Goal: Task Accomplishment & Management: Use online tool/utility

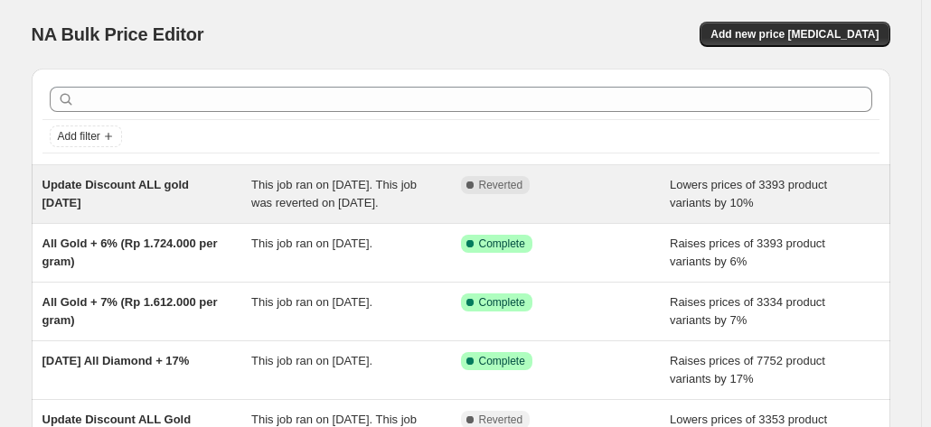
click at [320, 211] on div "This job ran on [DATE]. This job was reverted on [DATE]." at bounding box center [356, 194] width 210 height 36
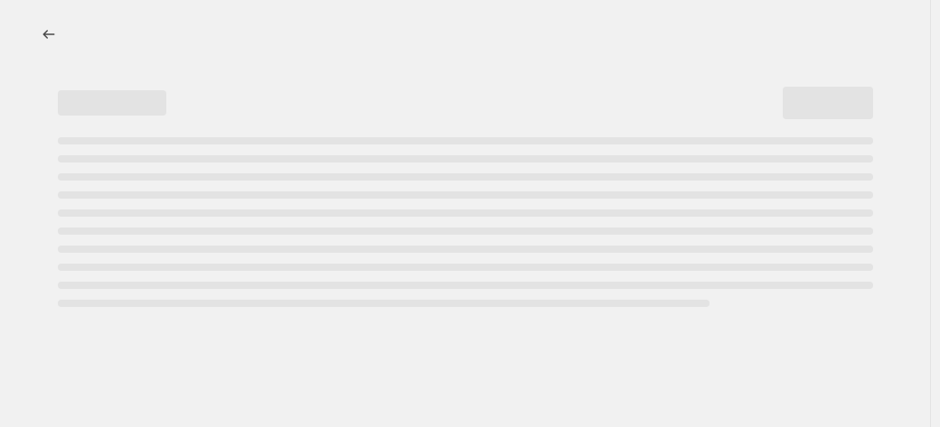
select select "percentage"
select select "collection"
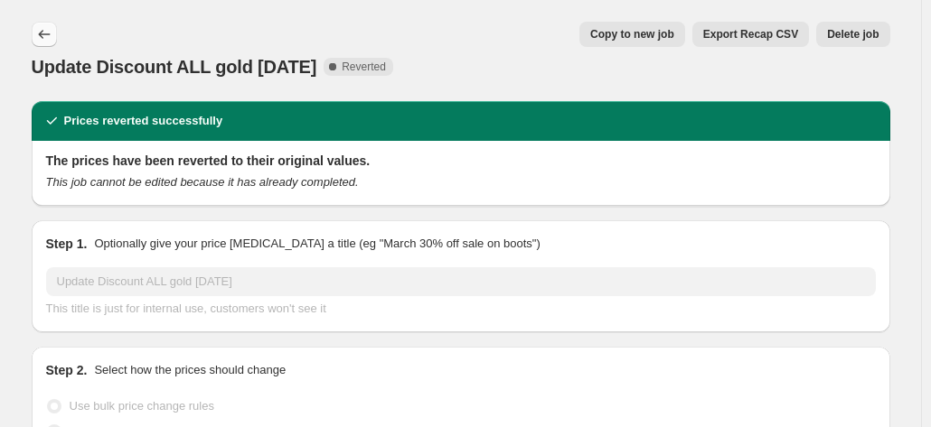
click at [50, 39] on icon "Price change jobs" at bounding box center [44, 34] width 18 height 18
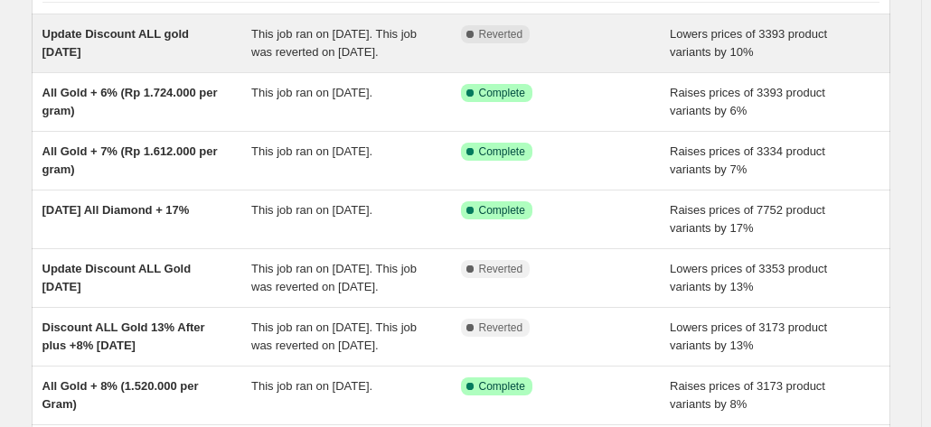
scroll to position [152, 0]
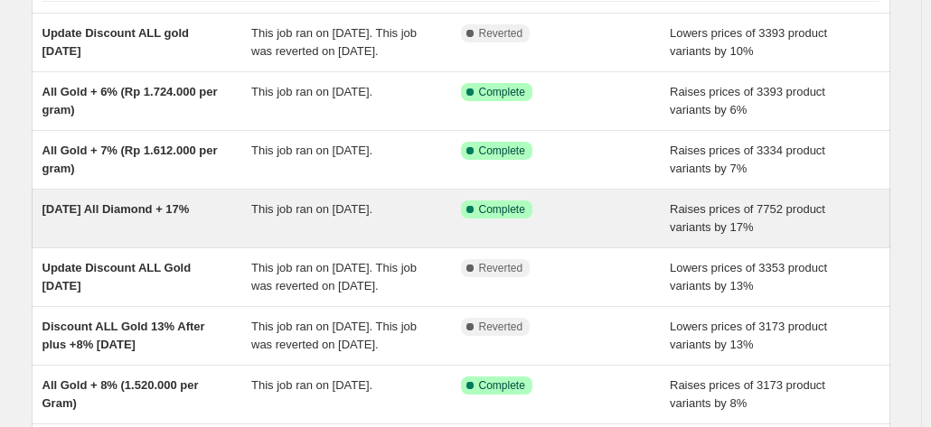
click at [279, 237] on div "This job ran on [DATE]." at bounding box center [356, 219] width 210 height 36
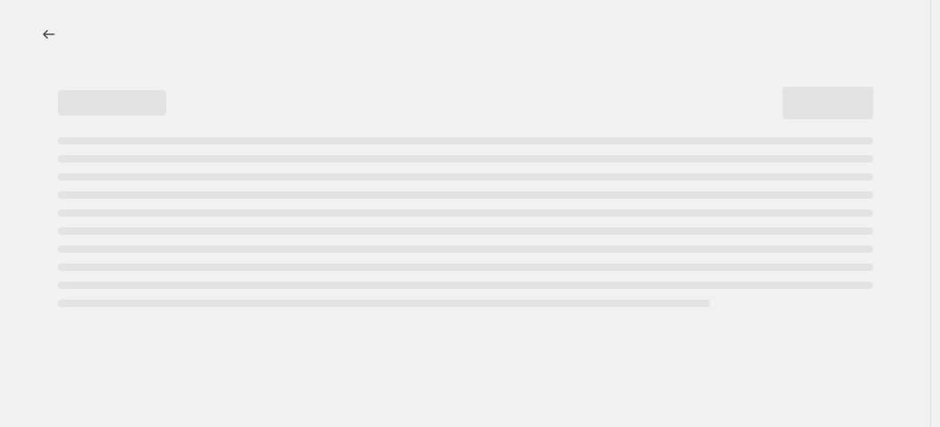
select select "percentage"
select select "collection"
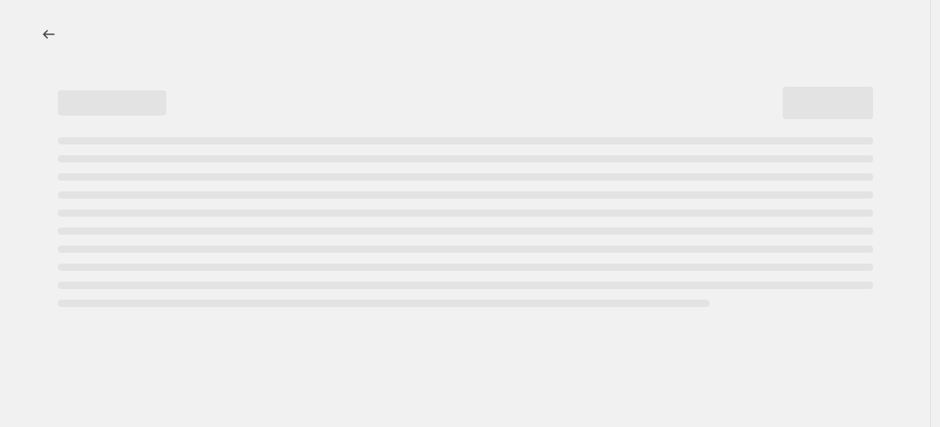
select select "collection"
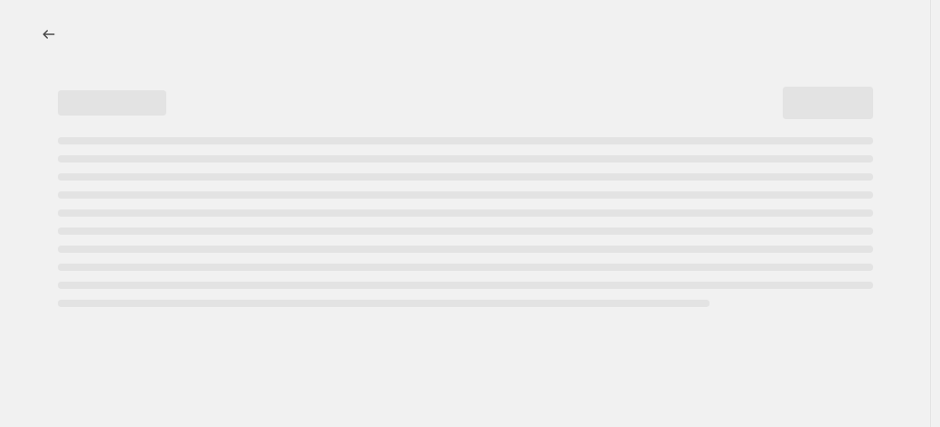
select select "collection"
select select "tag"
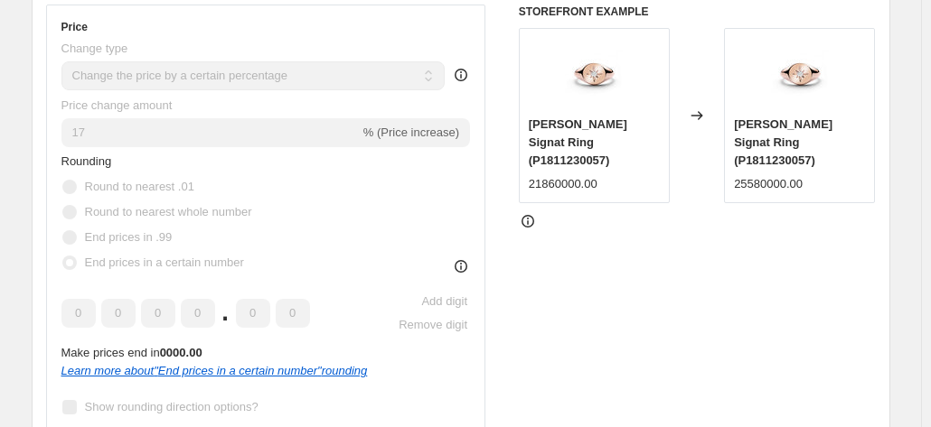
scroll to position [499, 0]
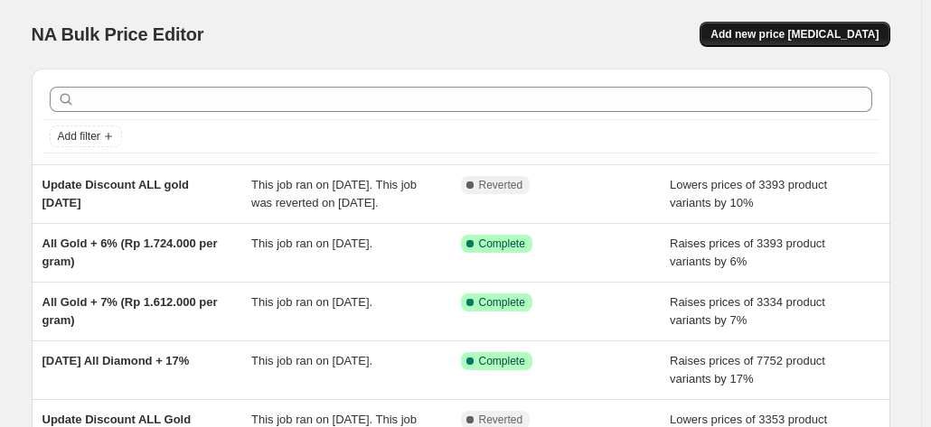
click at [844, 40] on span "Add new price [MEDICAL_DATA]" at bounding box center [794, 34] width 168 height 14
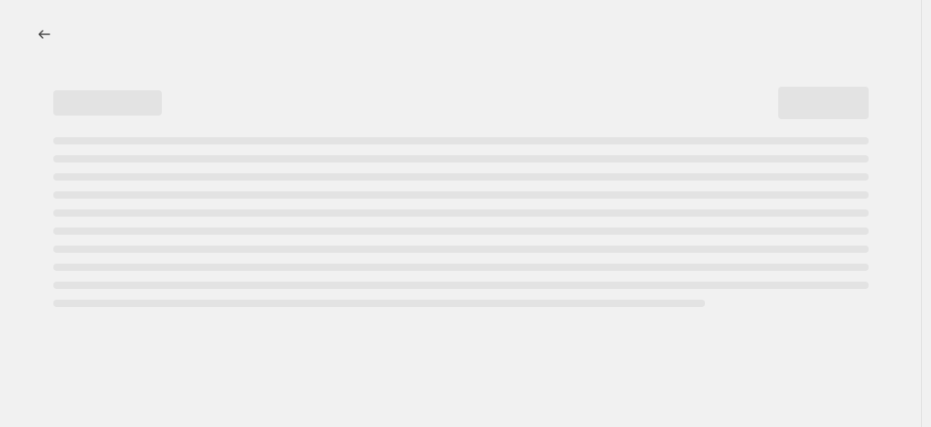
select select "percentage"
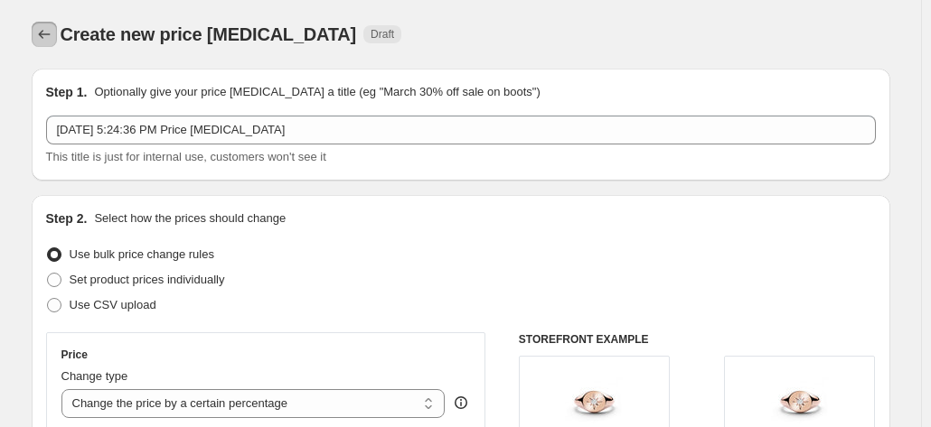
click at [53, 42] on icon "Price change jobs" at bounding box center [44, 34] width 18 height 18
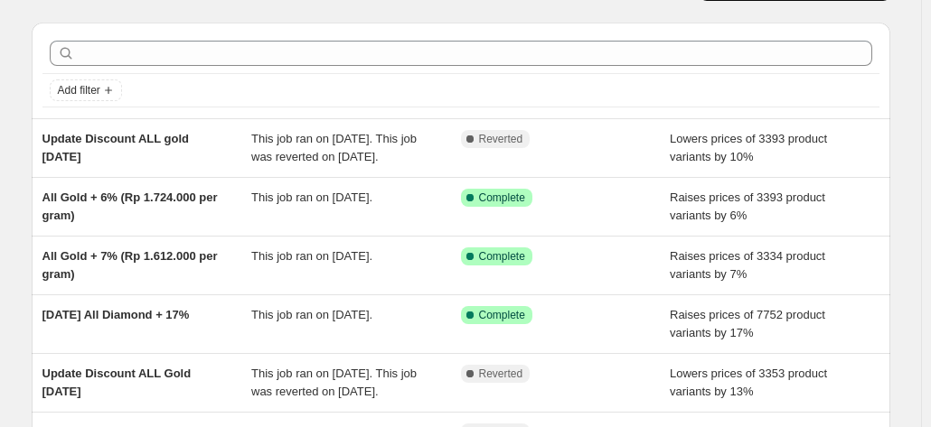
scroll to position [47, 0]
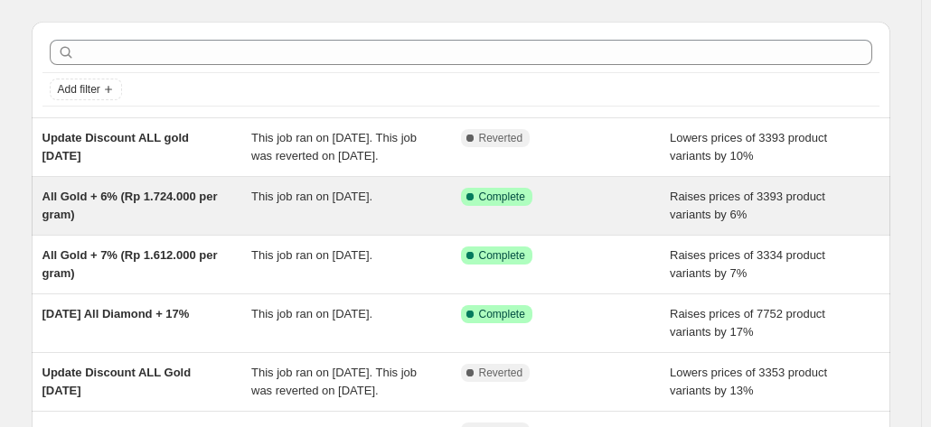
click at [343, 203] on span "This job ran on [DATE]." at bounding box center [311, 197] width 121 height 14
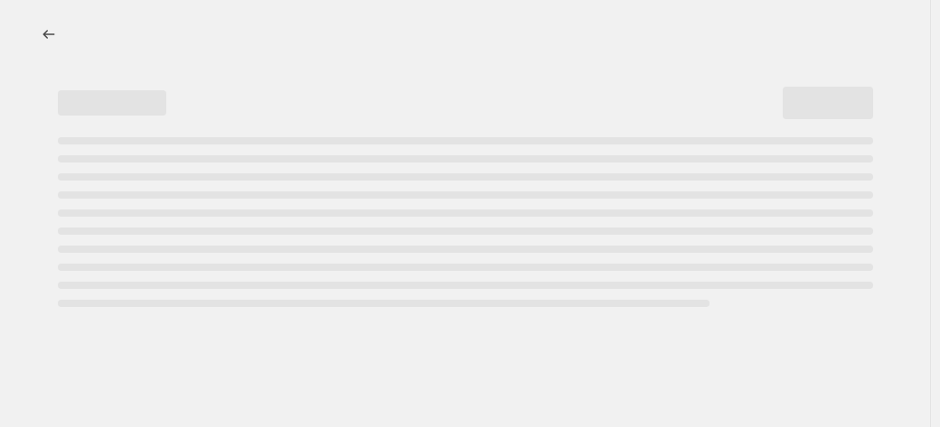
select select "percentage"
select select "collection"
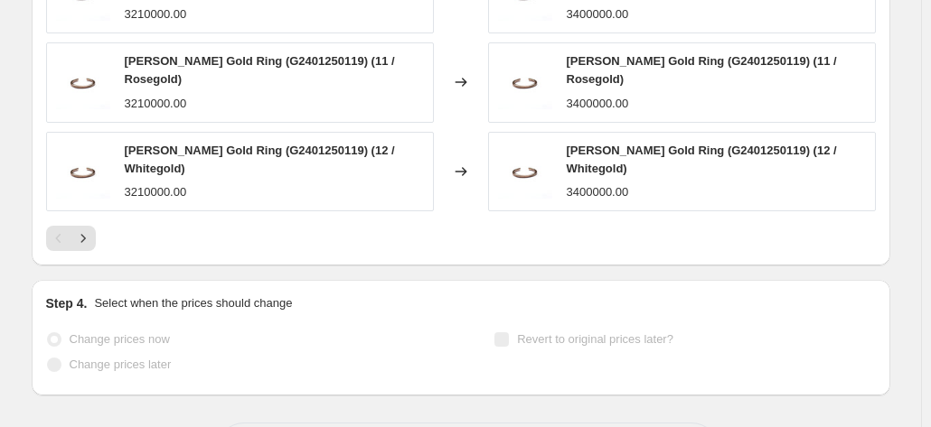
scroll to position [1814, 0]
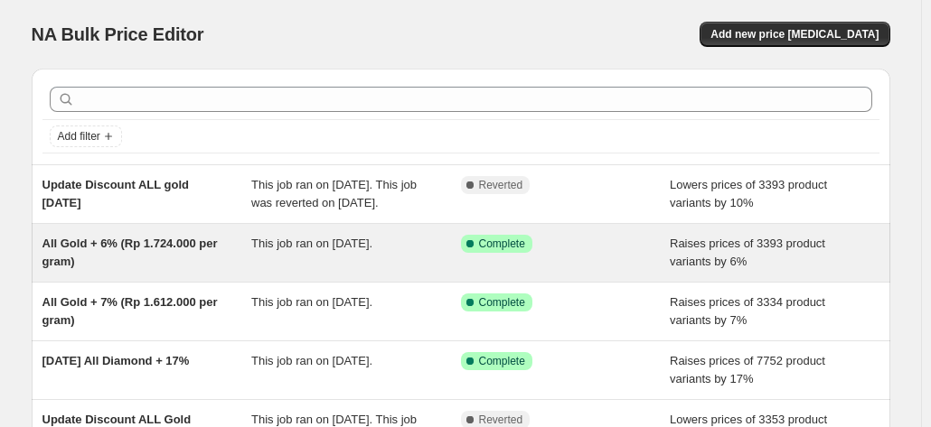
click at [264, 250] on span "This job ran on [DATE]." at bounding box center [311, 244] width 121 height 14
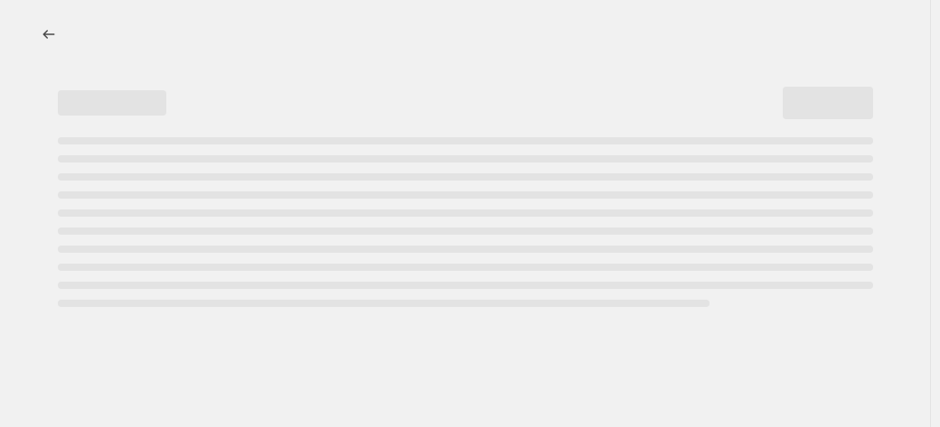
select select "percentage"
select select "collection"
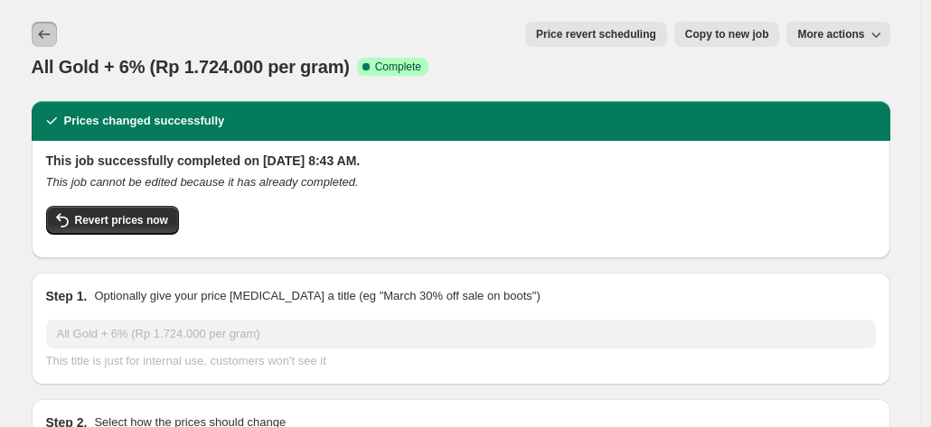
click at [53, 37] on icon "Price change jobs" at bounding box center [44, 34] width 18 height 18
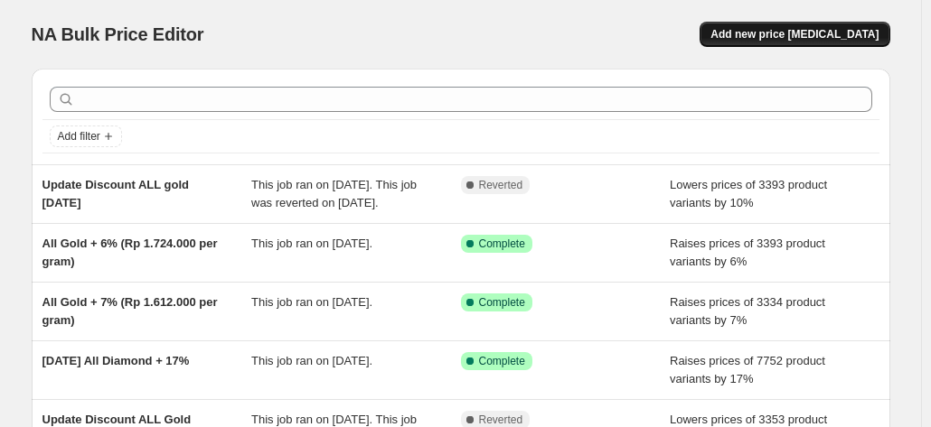
click at [782, 40] on span "Add new price [MEDICAL_DATA]" at bounding box center [794, 34] width 168 height 14
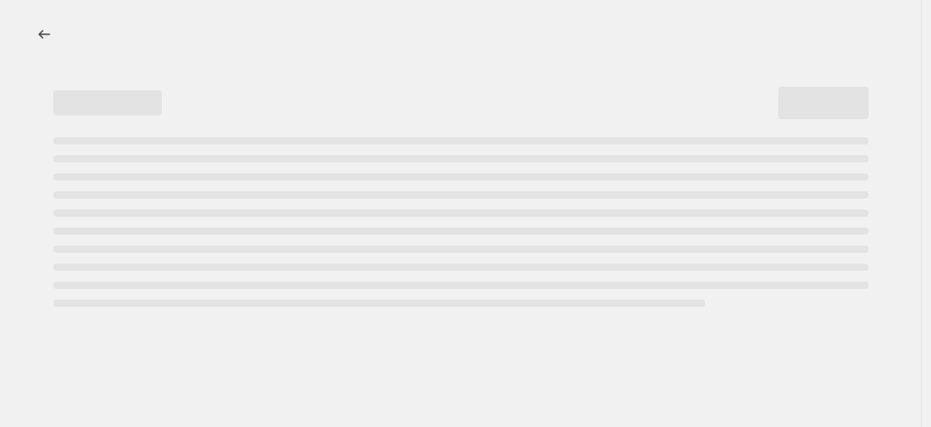
select select "percentage"
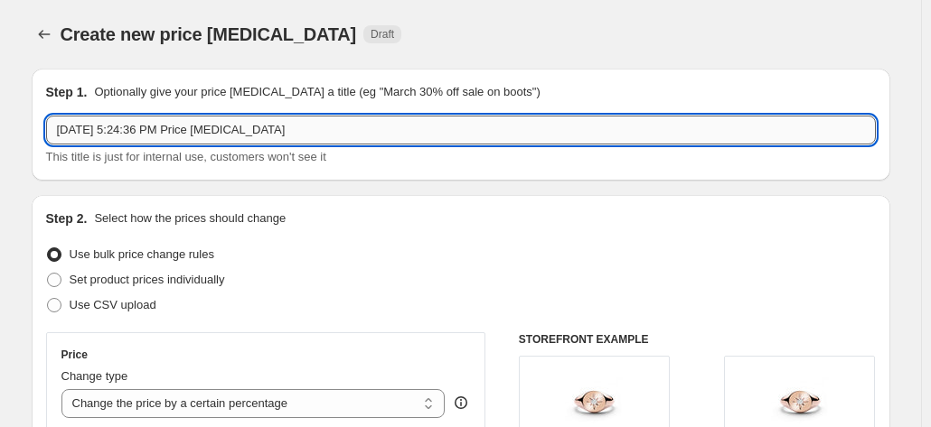
click at [302, 125] on input "[DATE] 5:24:36 PM Price [MEDICAL_DATA]" at bounding box center [460, 130] width 829 height 29
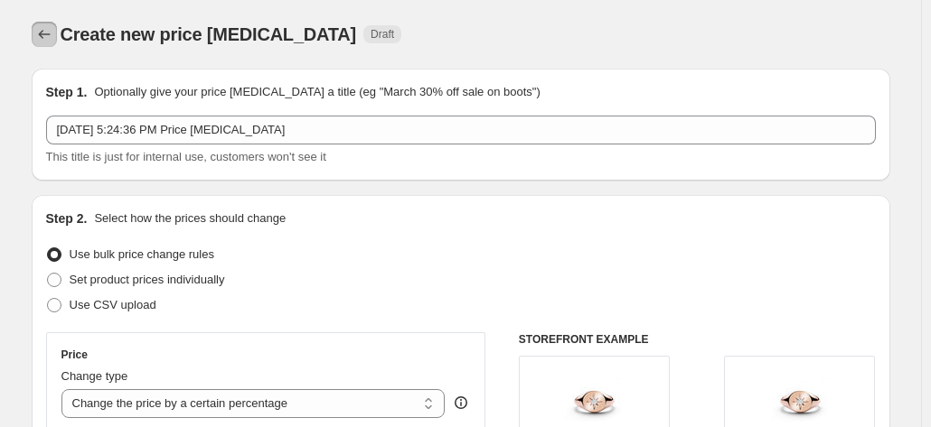
click at [42, 37] on icon "Price change jobs" at bounding box center [44, 34] width 18 height 18
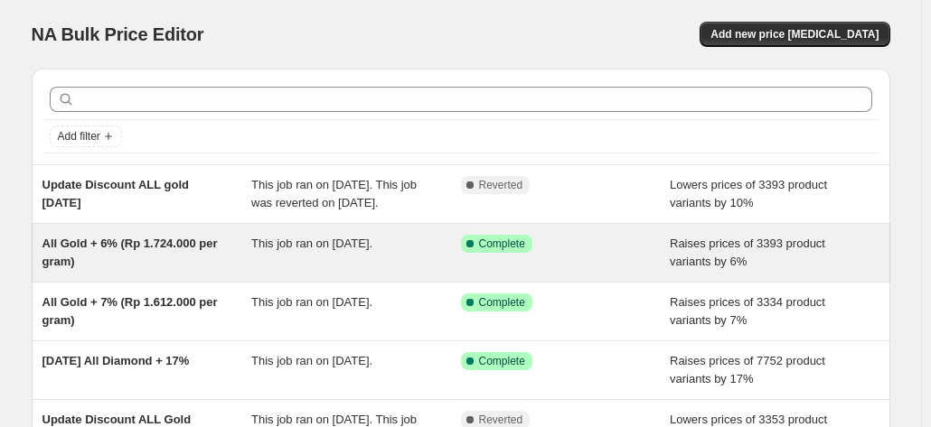
drag, startPoint x: 741, startPoint y: 289, endPoint x: 108, endPoint y: 278, distance: 632.5
click at [108, 271] on div "All Gold + 6% (Rp 1.724.000 per gram)" at bounding box center [147, 253] width 210 height 36
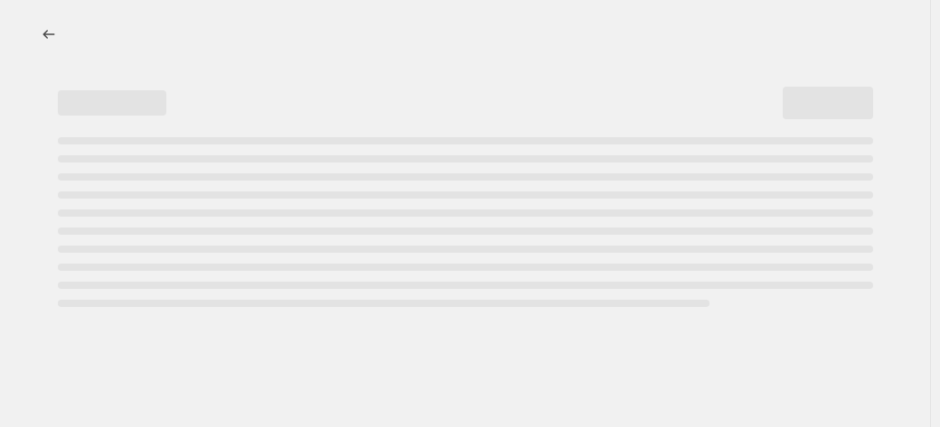
select select "percentage"
select select "collection"
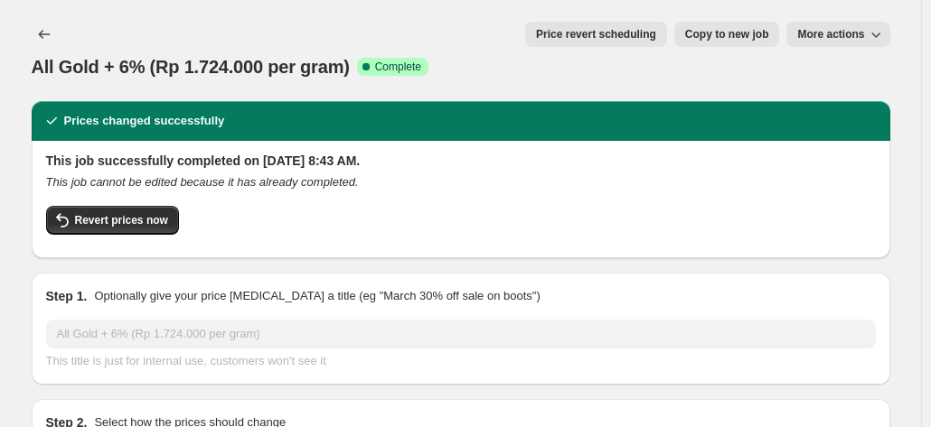
click at [719, 44] on button "Copy to new job" at bounding box center [727, 34] width 106 height 25
select select "percentage"
select select "collection"
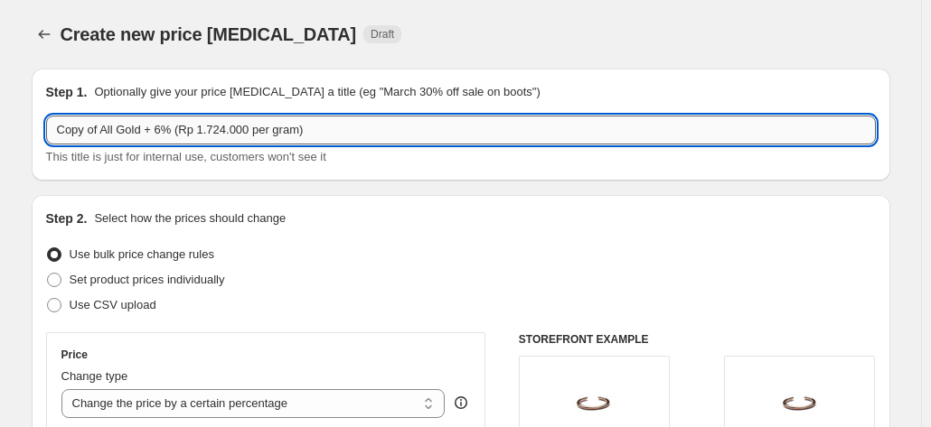
click at [104, 131] on input "Copy of All Gold + 6% (Rp 1.724.000 per gram)" at bounding box center [460, 130] width 829 height 29
click at [126, 131] on input "All Gold + 6% (Rp 1.724.000 per gram)" at bounding box center [460, 130] width 829 height 29
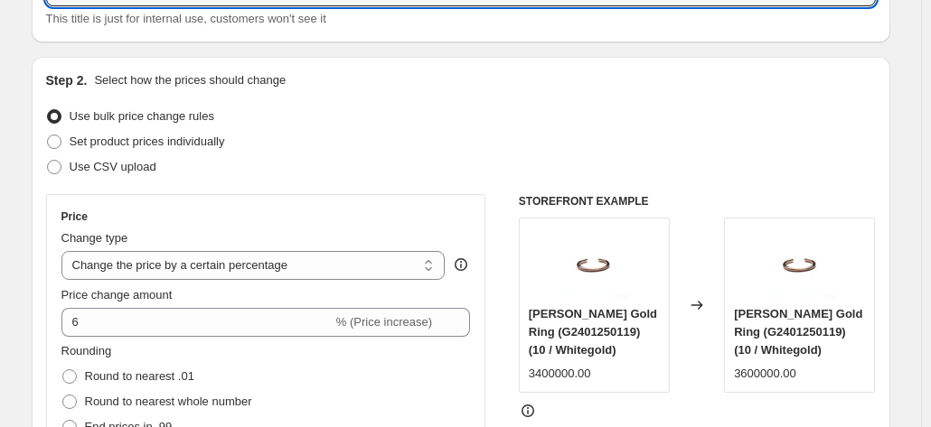
scroll to position [170, 0]
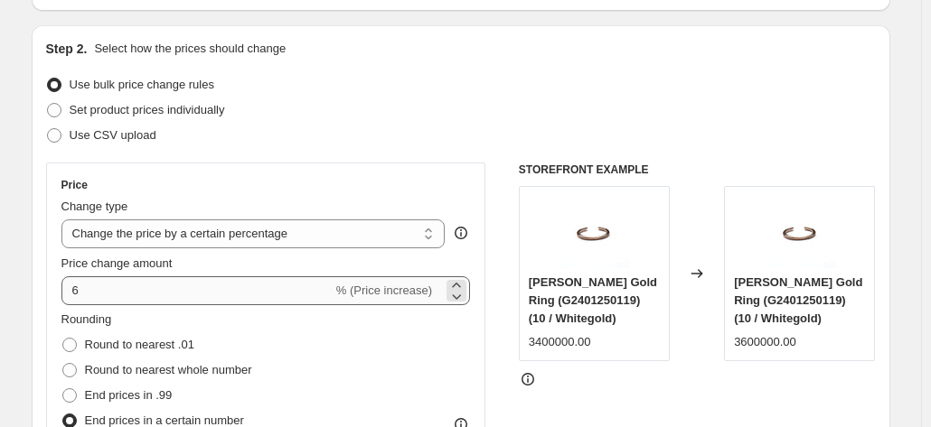
type input "All Gold + 10% (Rp 1.925.000 per gram)"
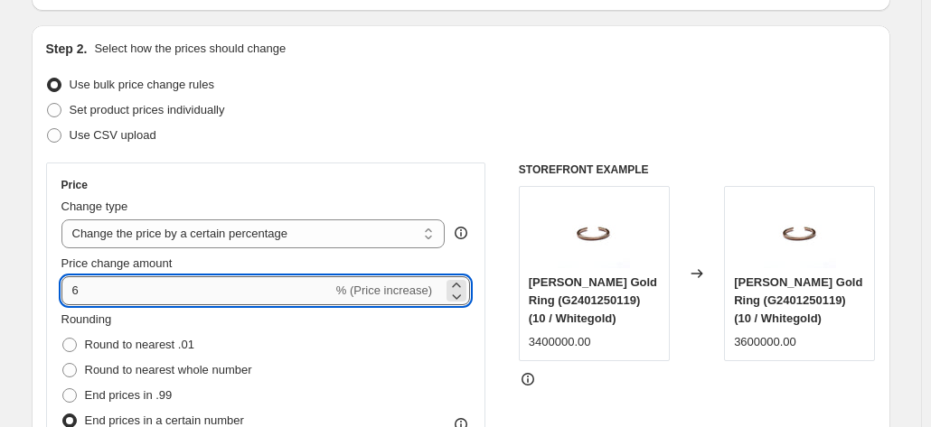
click at [130, 295] on input "6" at bounding box center [196, 290] width 271 height 29
type input "10"
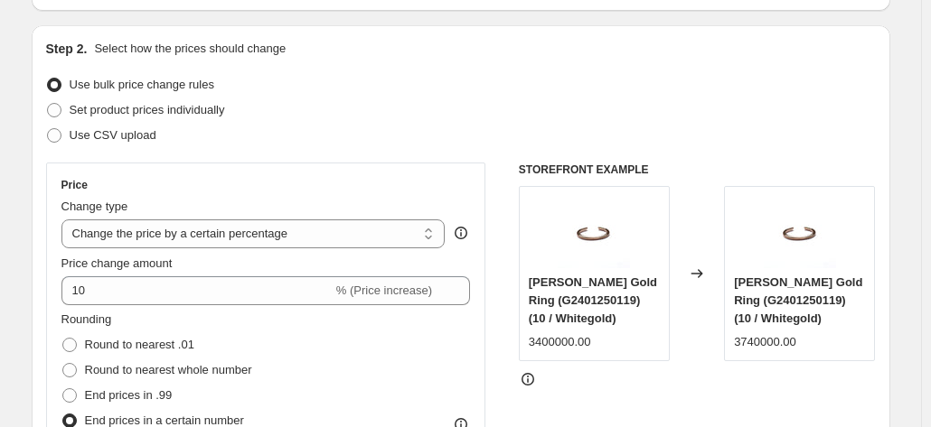
click at [278, 188] on div "Price" at bounding box center [265, 185] width 409 height 14
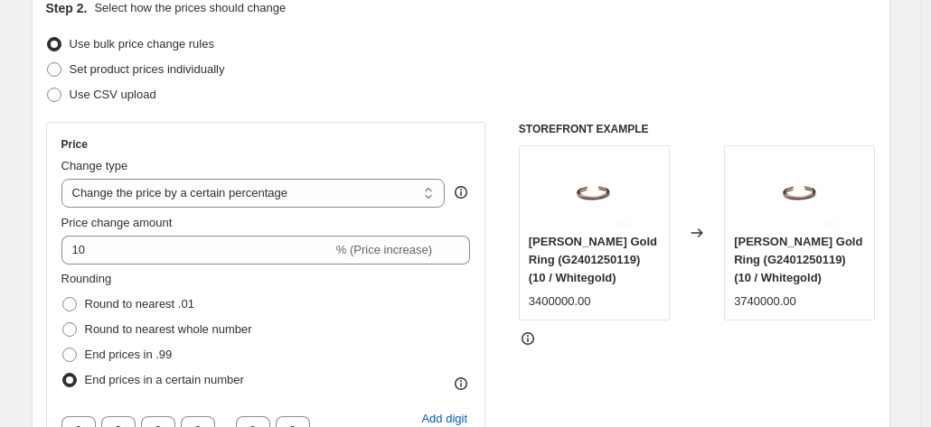
scroll to position [0, 0]
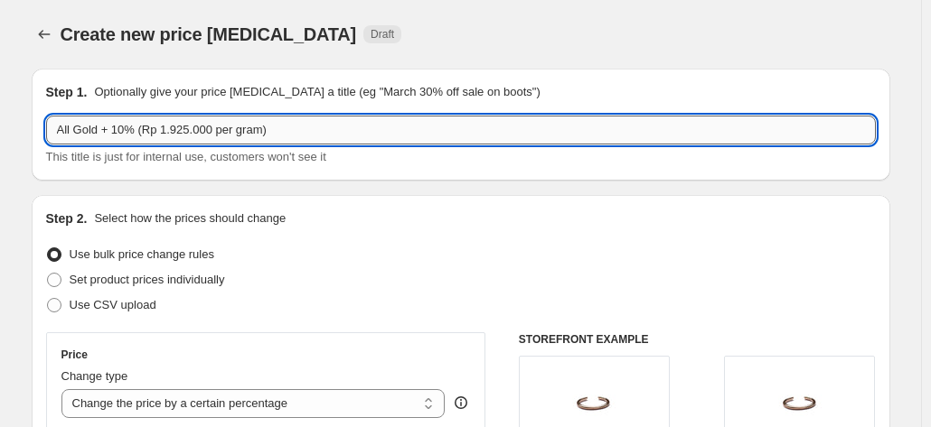
click at [185, 127] on input "All Gold + 10% (Rp 1.925.000 per gram)" at bounding box center [460, 130] width 829 height 29
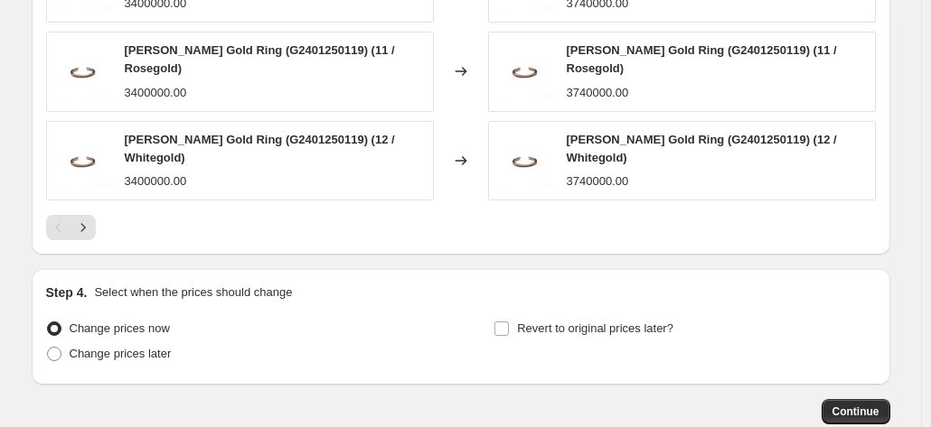
scroll to position [1682, 0]
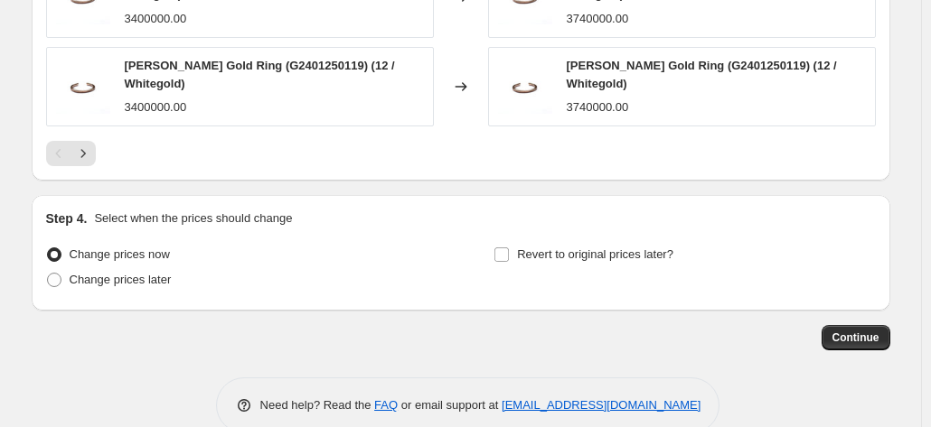
type input "All Gold + 10% (Rp 1.932.000 per gram)"
click at [885, 325] on button "Continue" at bounding box center [855, 337] width 69 height 25
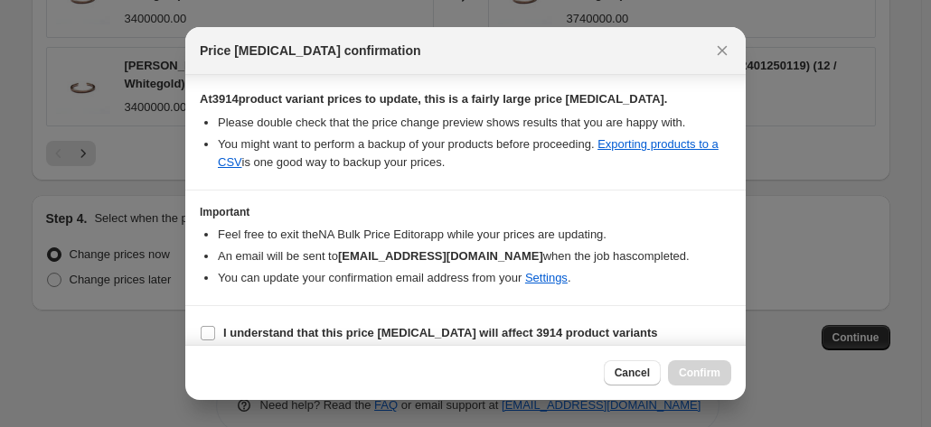
scroll to position [318, 0]
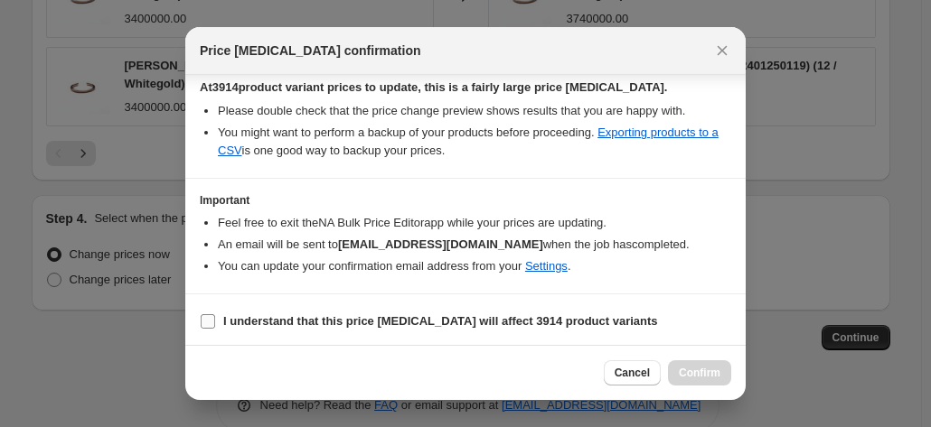
click at [211, 314] on input "I understand that this price [MEDICAL_DATA] will affect 3914 product variants" at bounding box center [208, 321] width 14 height 14
checkbox input "true"
click at [696, 368] on span "Confirm" at bounding box center [700, 373] width 42 height 14
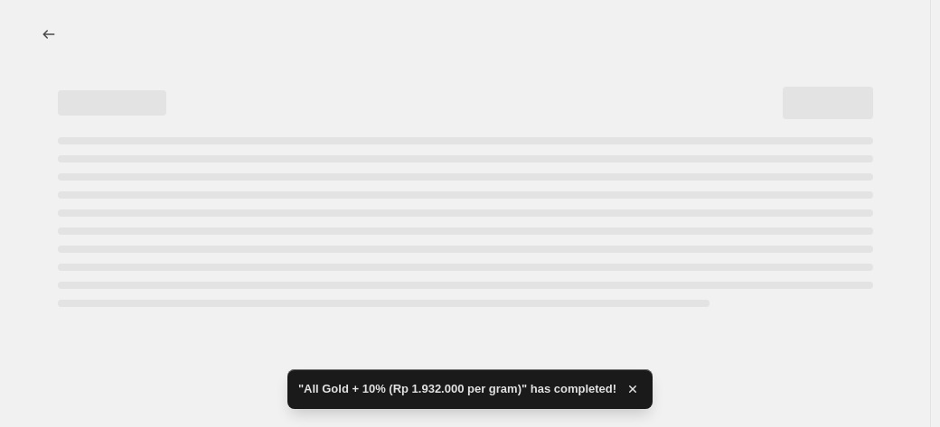
select select "percentage"
select select "collection"
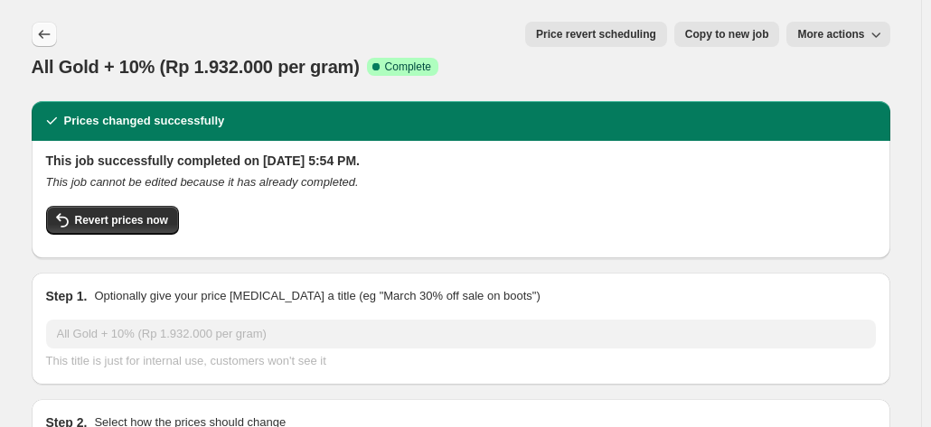
click at [38, 34] on button "Price change jobs" at bounding box center [44, 34] width 25 height 25
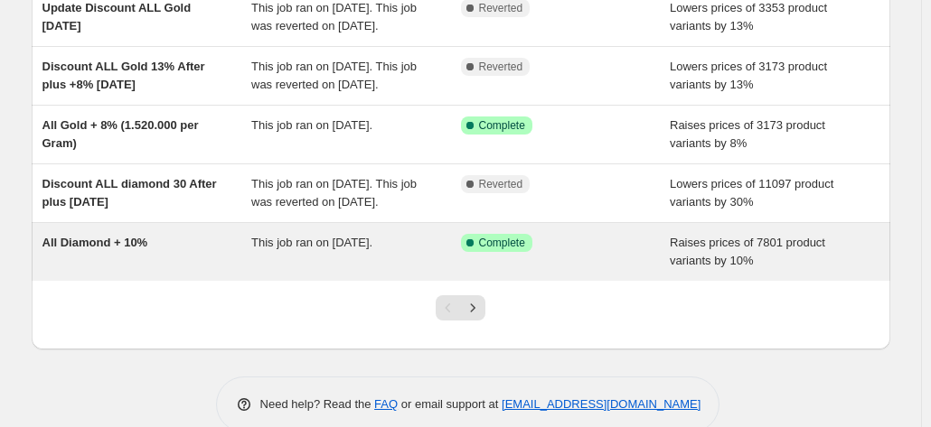
scroll to position [467, 0]
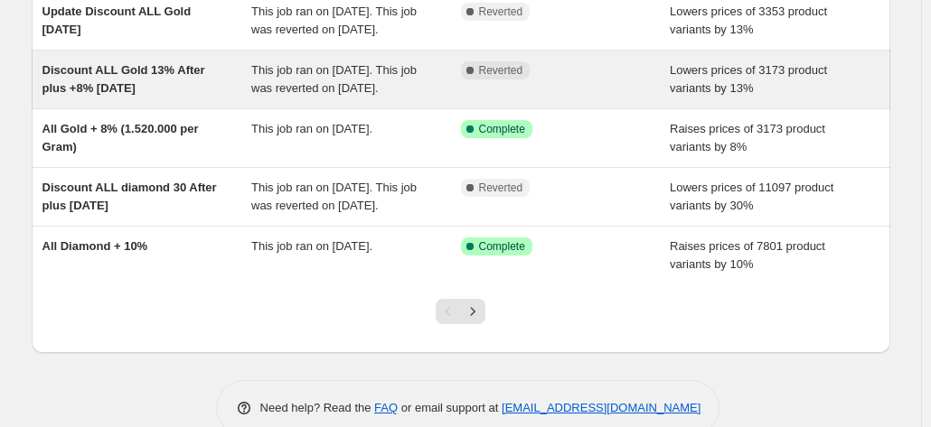
click at [176, 98] on div "Discount ALL Gold 13% After plus +8% [DATE]" at bounding box center [147, 79] width 210 height 36
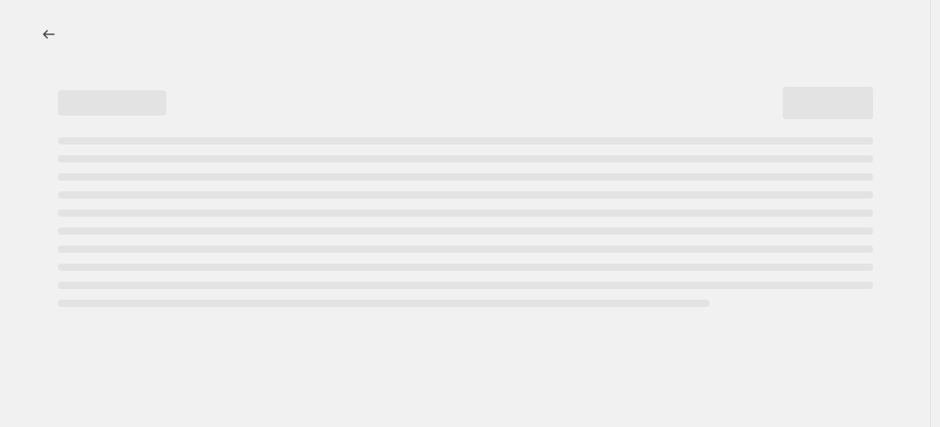
select select "percentage"
select select "collection"
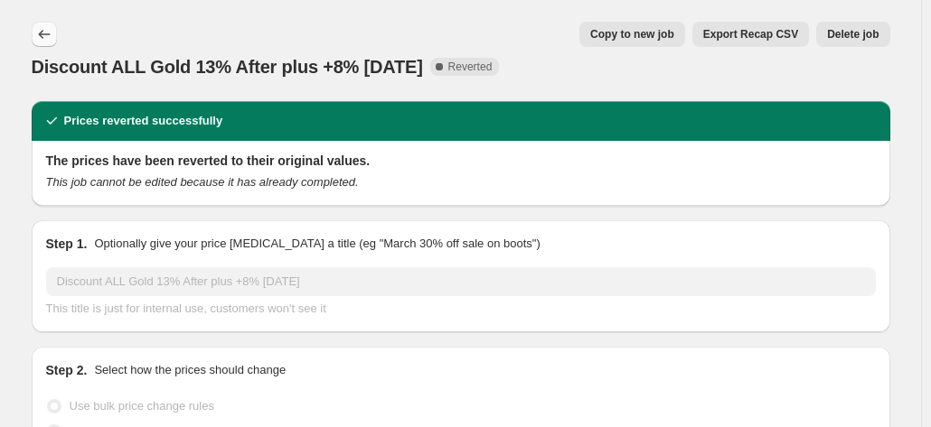
click at [50, 36] on icon "Price change jobs" at bounding box center [44, 34] width 18 height 18
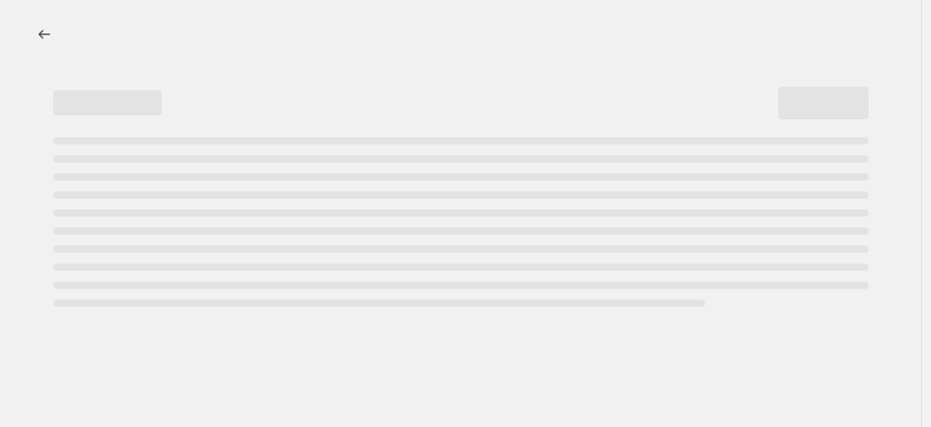
select select "percentage"
select select "collection"
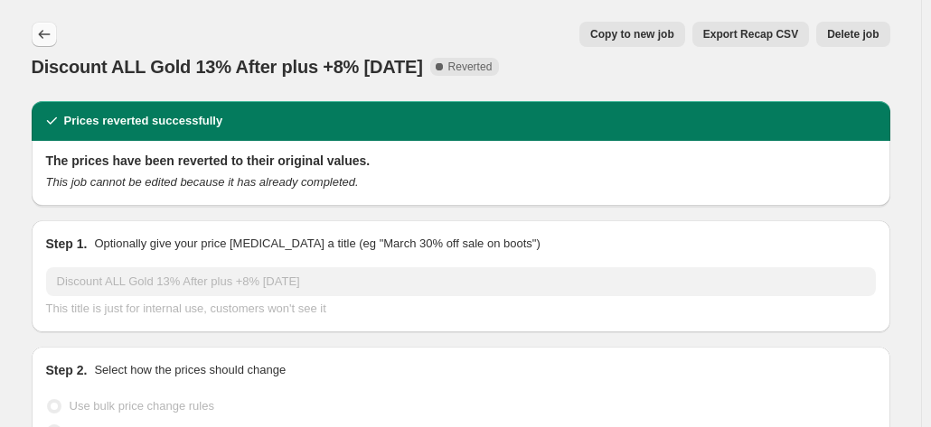
click at [46, 28] on icon "Price change jobs" at bounding box center [44, 34] width 18 height 18
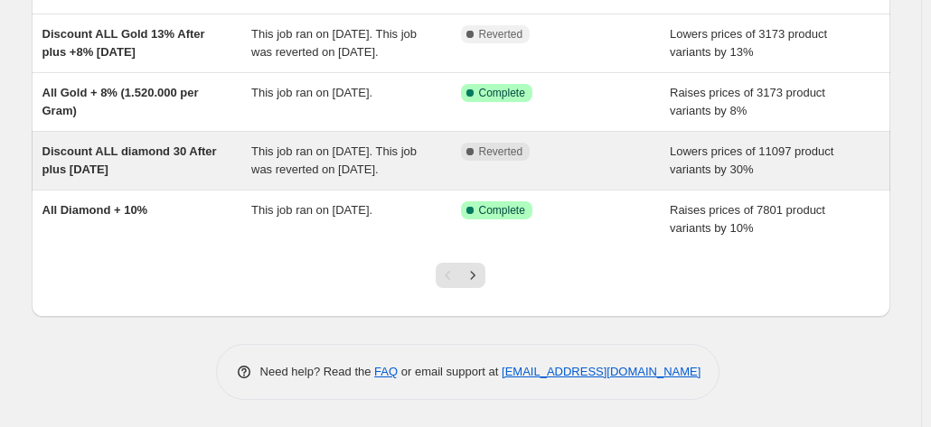
scroll to position [486, 0]
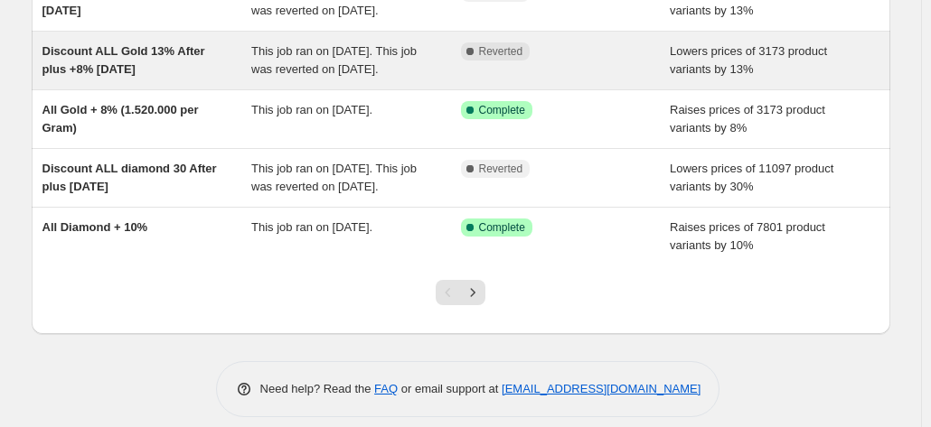
click at [314, 79] on div "This job ran on [DATE]. This job was reverted on [DATE]." at bounding box center [356, 60] width 210 height 36
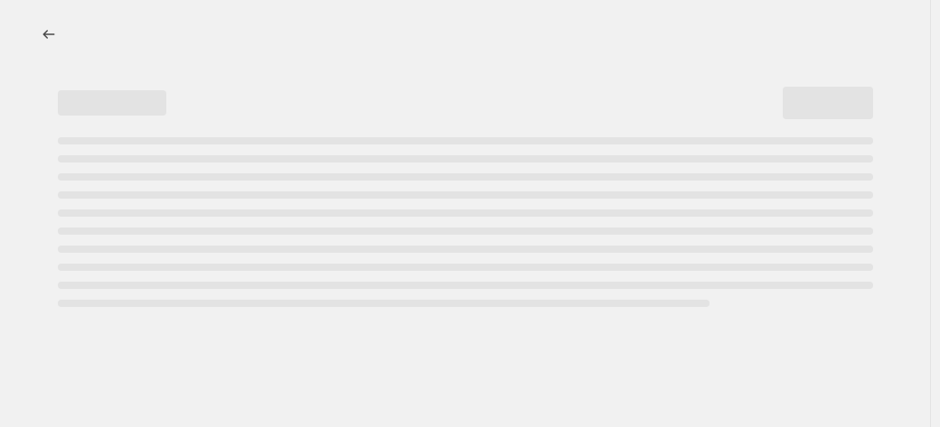
select select "percentage"
select select "collection"
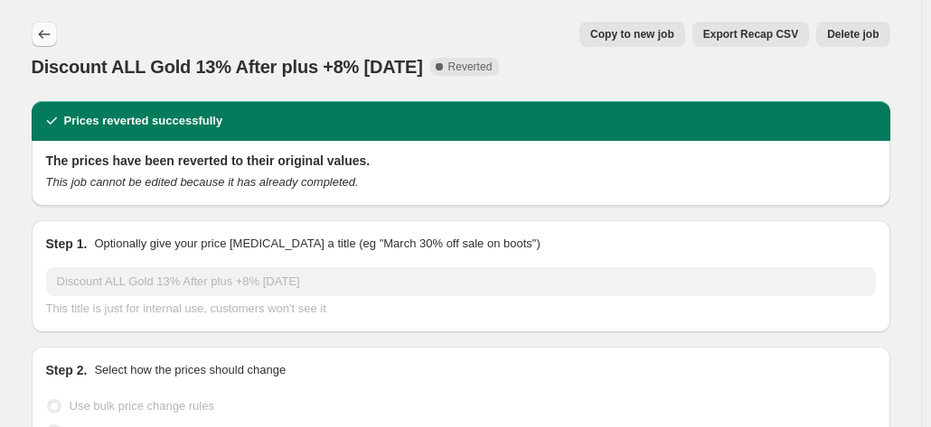
click at [45, 33] on icon "Price change jobs" at bounding box center [44, 34] width 18 height 18
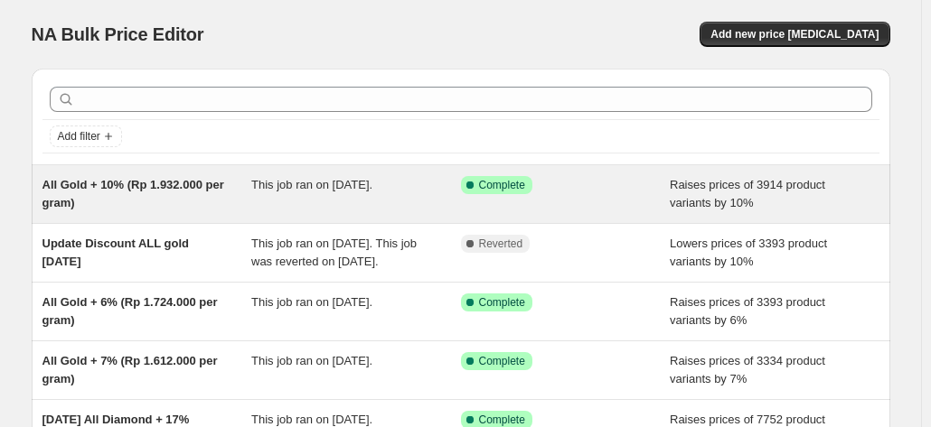
click at [291, 178] on span "This job ran on [DATE]." at bounding box center [311, 185] width 121 height 14
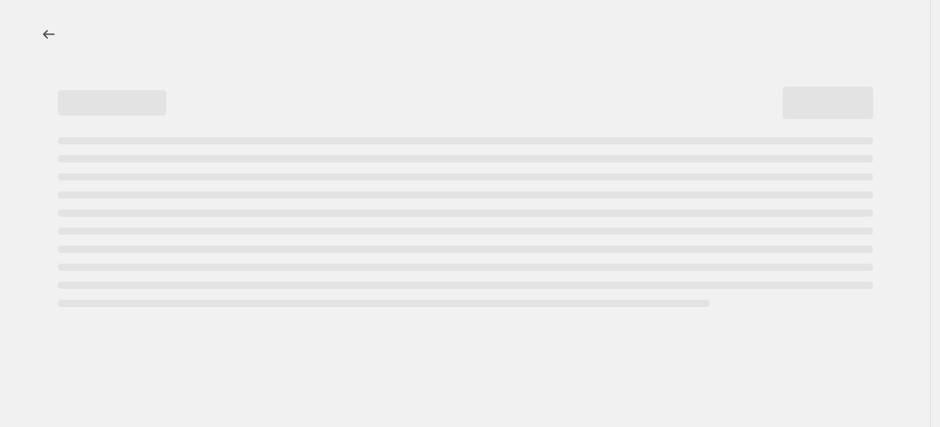
select select "percentage"
select select "collection"
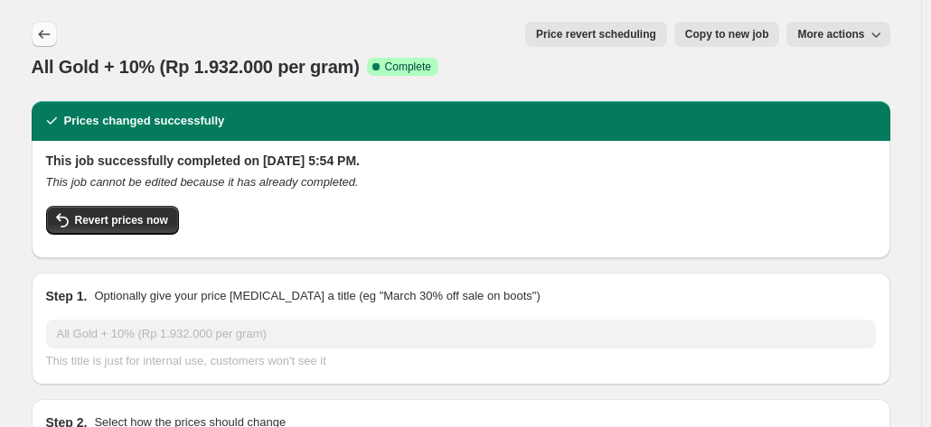
click at [42, 24] on button "Price change jobs" at bounding box center [44, 34] width 25 height 25
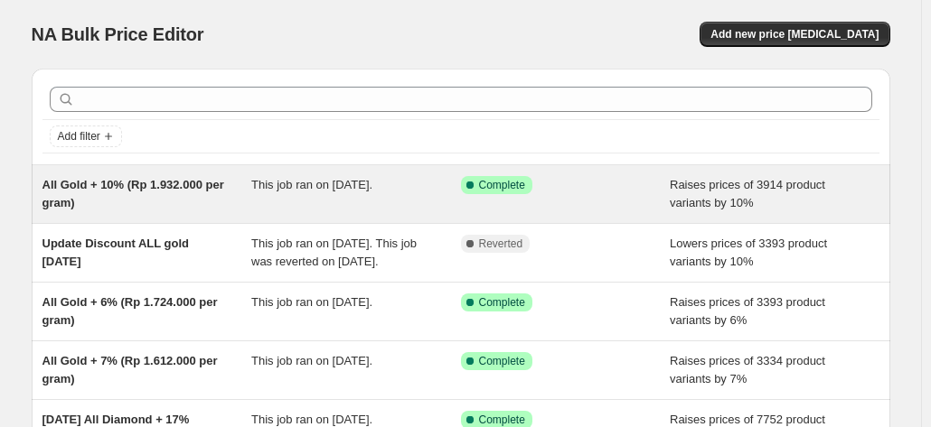
click at [345, 195] on div "This job ran on [DATE]." at bounding box center [356, 194] width 210 height 36
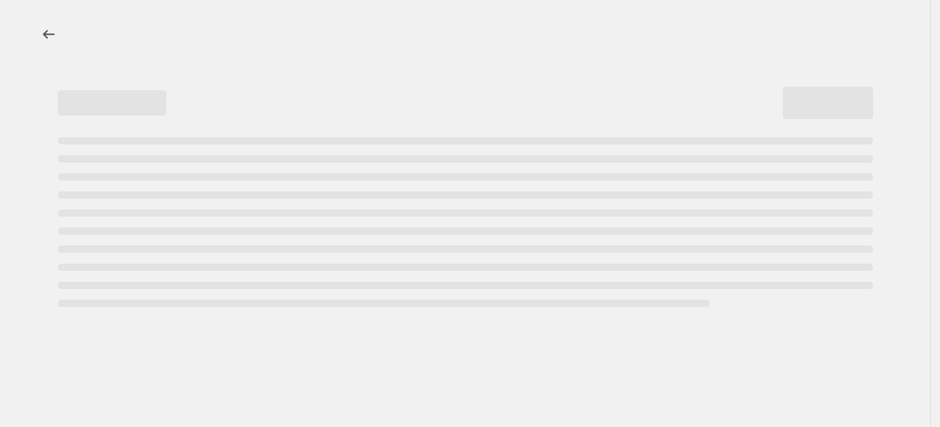
select select "percentage"
select select "collection"
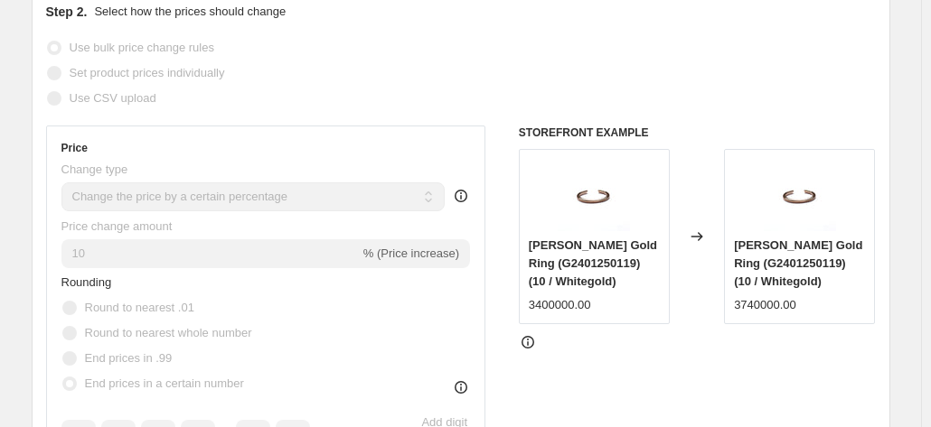
scroll to position [414, 0]
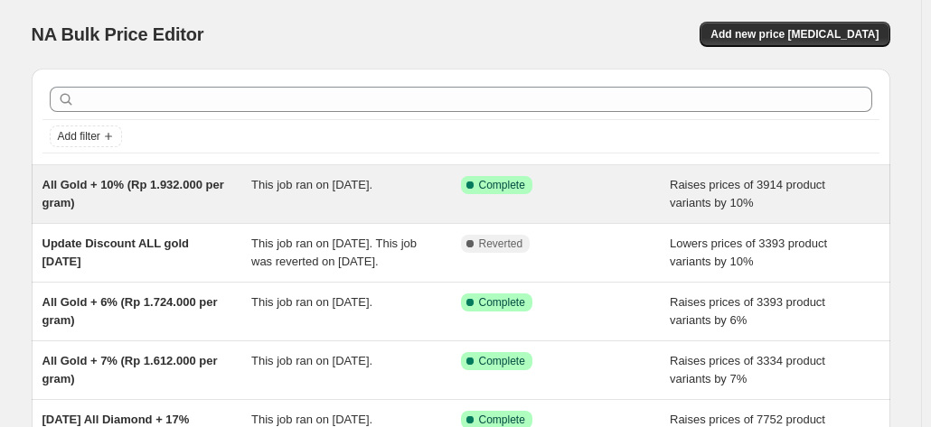
click at [337, 200] on div "This job ran on [DATE]." at bounding box center [356, 194] width 210 height 36
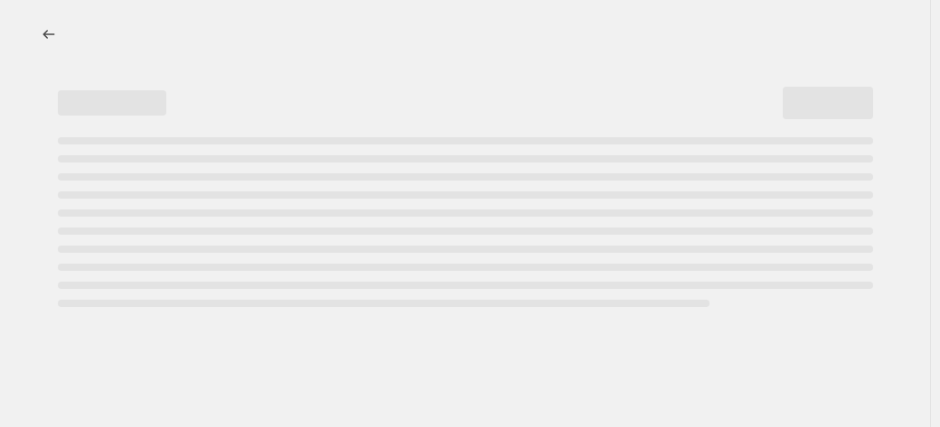
select select "percentage"
select select "collection"
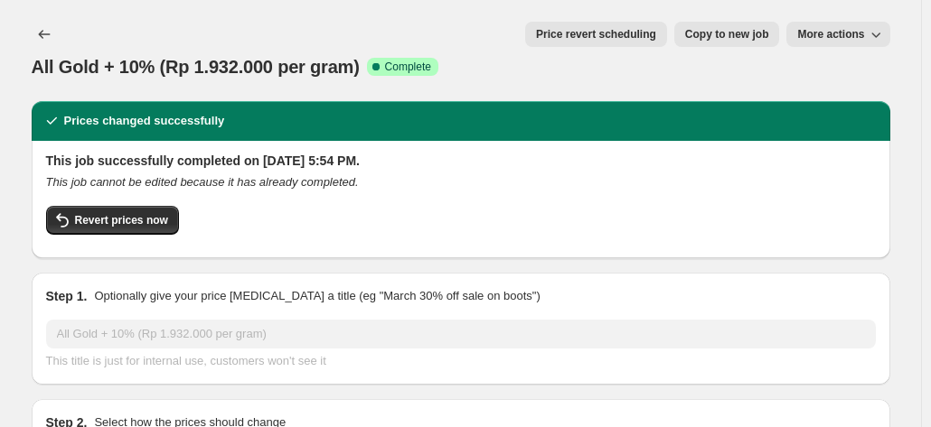
click at [716, 30] on span "Copy to new job" at bounding box center [727, 34] width 84 height 14
select select "percentage"
select select "collection"
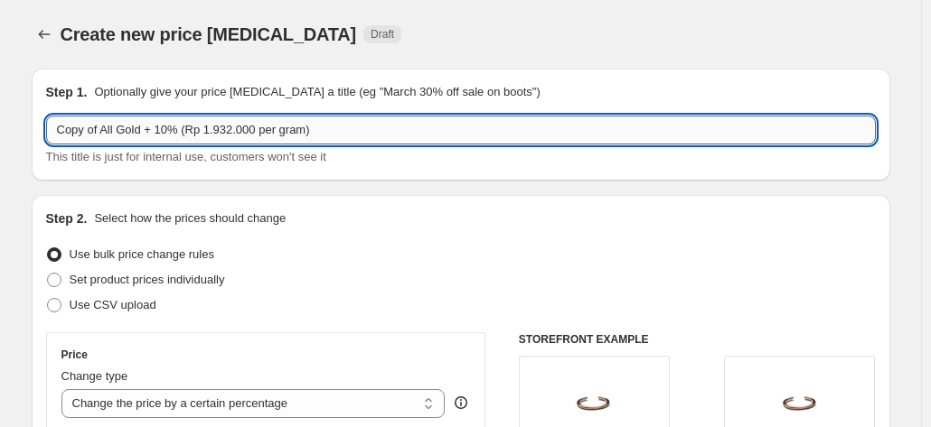
click at [104, 135] on input "Copy of All Gold + 10% (Rp 1.932.000 per gram)" at bounding box center [460, 130] width 829 height 29
click at [112, 135] on input "All Gold + 10% (Rp 1.932.000 per gram)" at bounding box center [460, 130] width 829 height 29
type input "All Gold + 10% (Rp 1.932.000 per gram)"
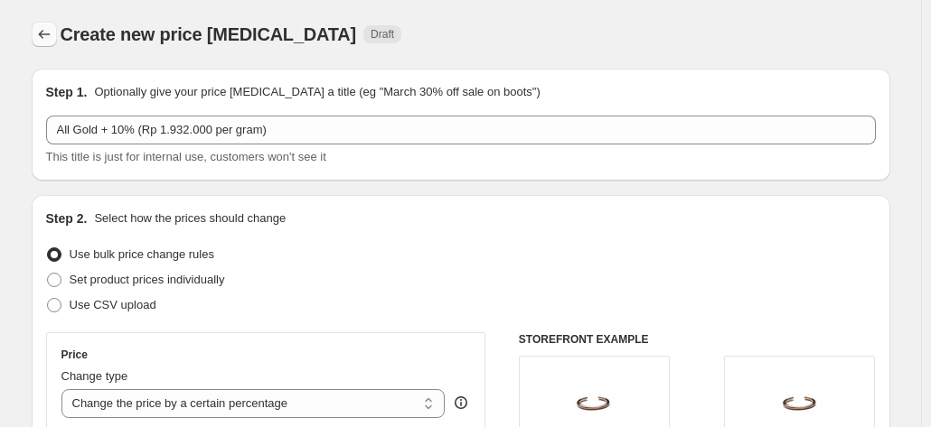
click at [40, 35] on icon "Price change jobs" at bounding box center [44, 34] width 18 height 18
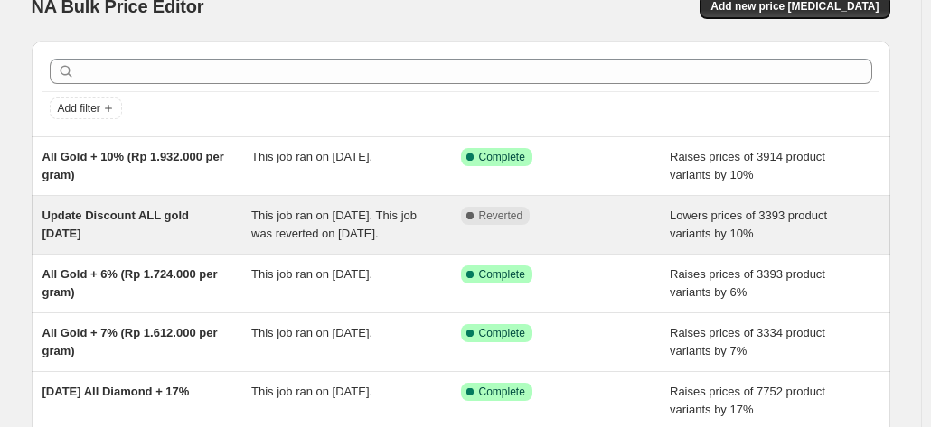
scroll to position [25, 0]
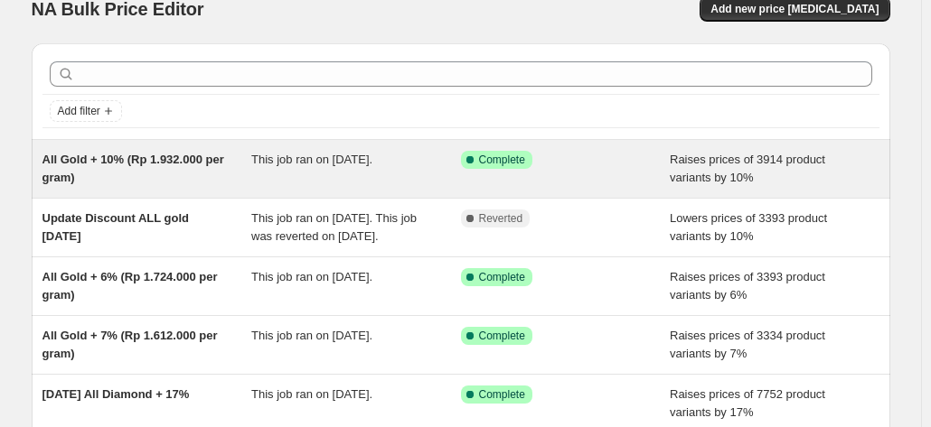
click at [332, 145] on div "All Gold + 10% (Rp 1.932.000 per gram) This job ran on [DATE]. Success Complete…" at bounding box center [461, 169] width 858 height 58
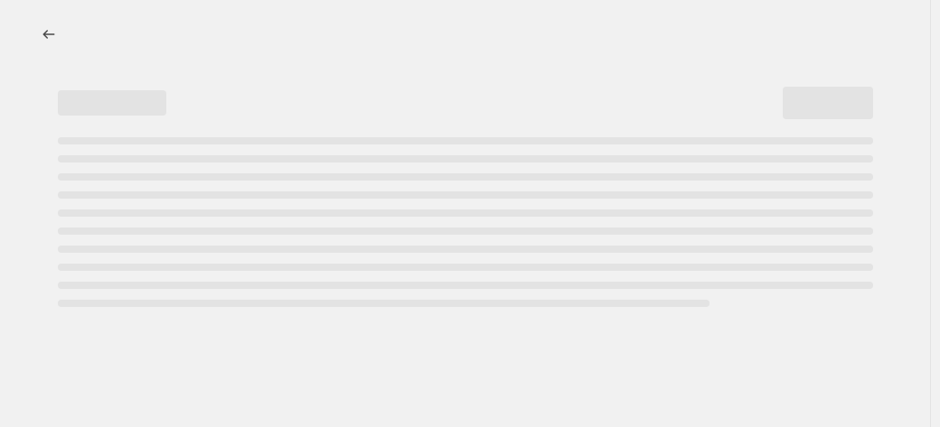
select select "percentage"
select select "collection"
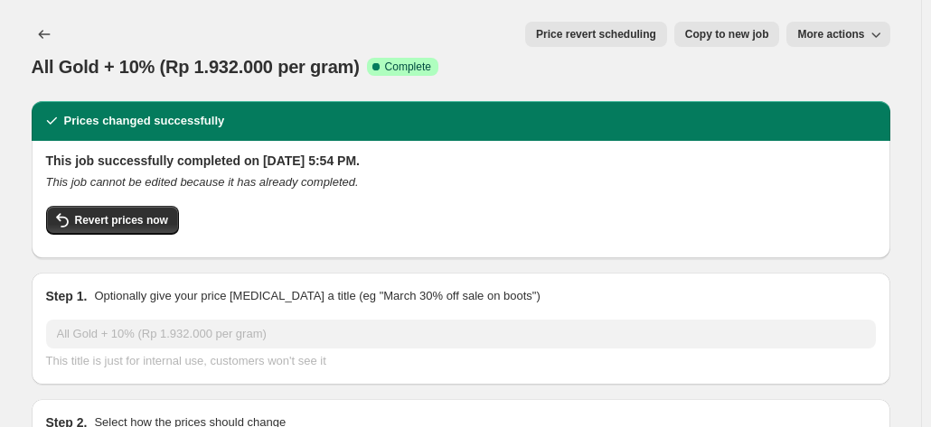
click at [743, 33] on span "Copy to new job" at bounding box center [727, 34] width 84 height 14
select select "percentage"
select select "collection"
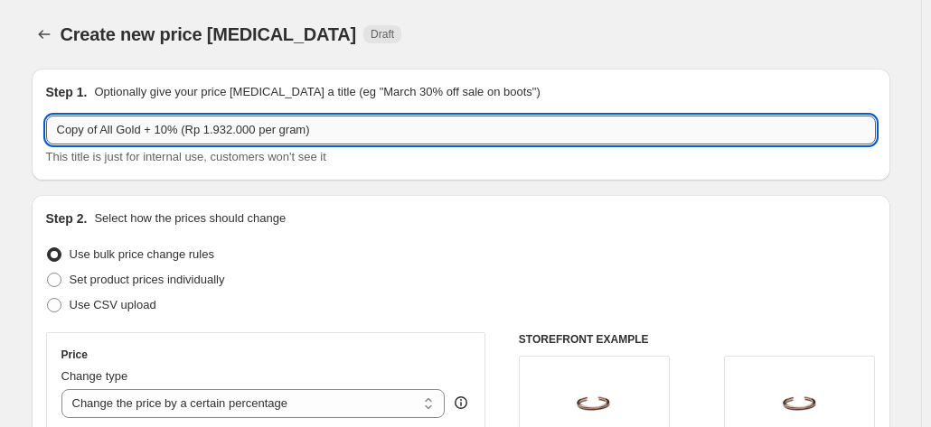
click at [101, 127] on input "Copy of All Gold + 10% (Rp 1.932.000 per gram)" at bounding box center [460, 130] width 829 height 29
drag, startPoint x: 358, startPoint y: 138, endPoint x: 227, endPoint y: 118, distance: 132.5
click at [227, 118] on input "All Gold disc 5% After up 10% (Rp 1.932.000 per gram)" at bounding box center [460, 130] width 829 height 29
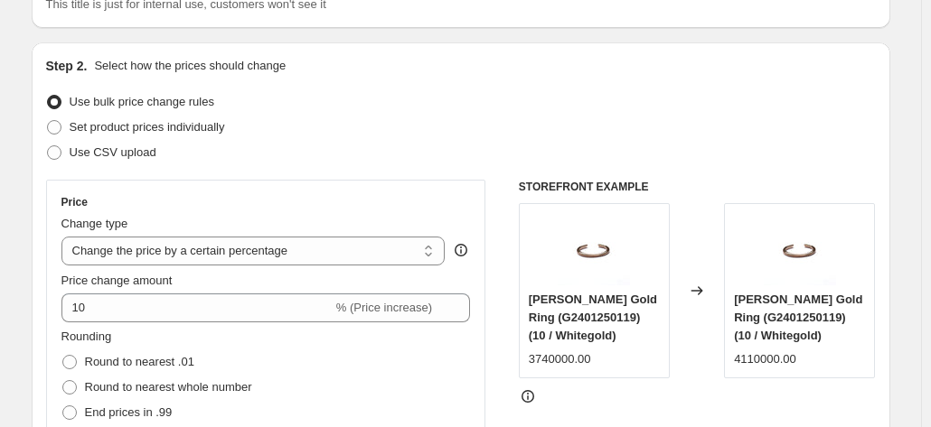
scroll to position [155, 0]
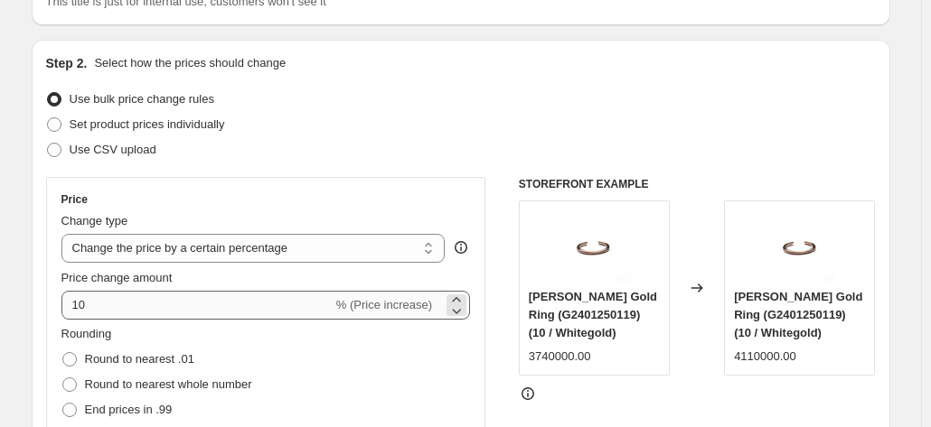
type input "All Gold disc 5% After up 10% [DATE]"
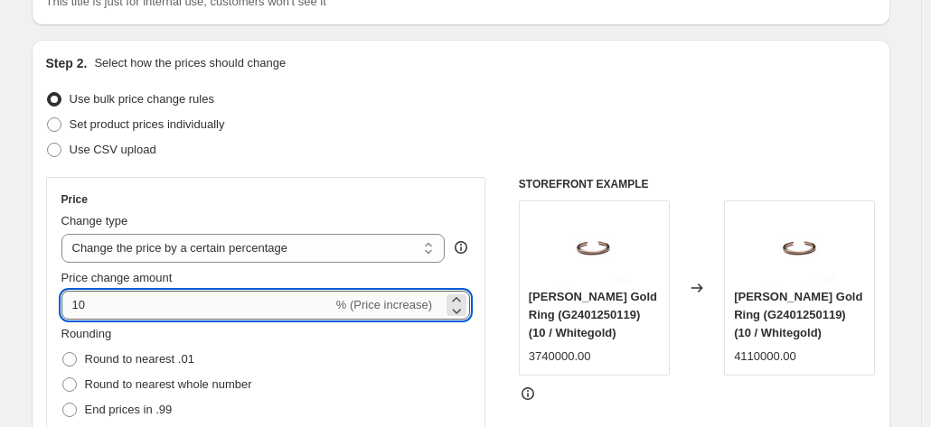
click at [87, 304] on input "10" at bounding box center [196, 305] width 271 height 29
type input "1"
type input "-5"
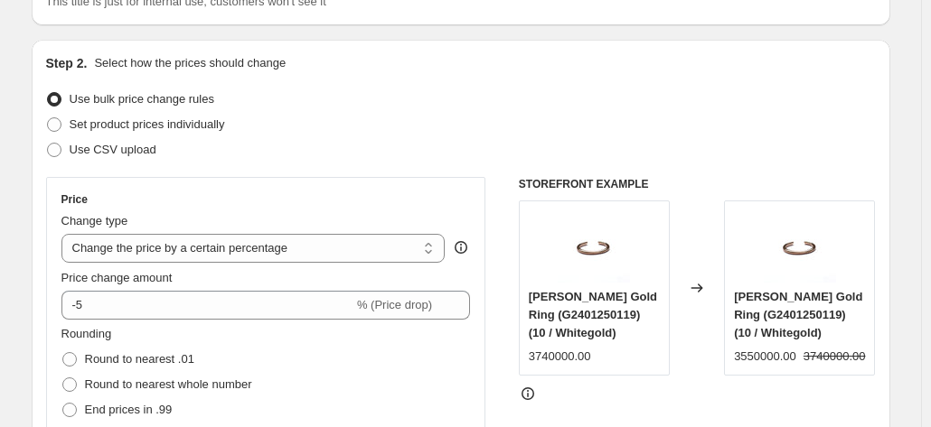
click at [277, 346] on div "Rounding Round to nearest .01 Round to nearest whole number End prices in .99 E…" at bounding box center [265, 386] width 409 height 123
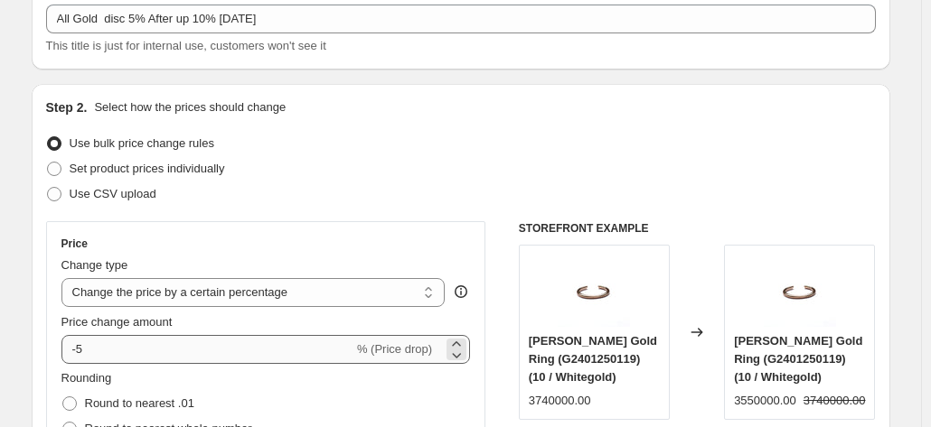
scroll to position [0, 0]
